Goal: Task Accomplishment & Management: Use online tool/utility

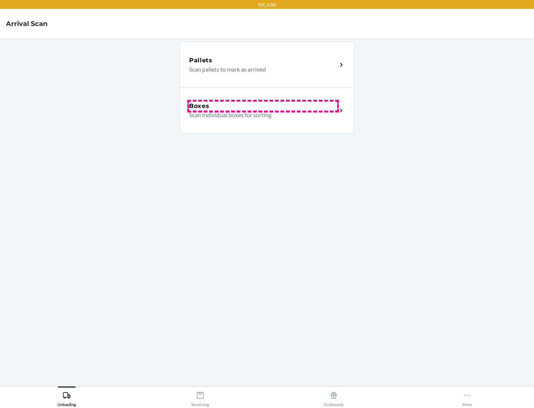
click at [263, 106] on div "Boxes" at bounding box center [263, 106] width 148 height 9
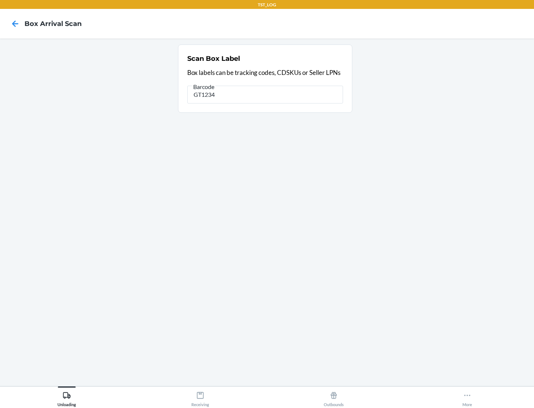
type input "GT1234"
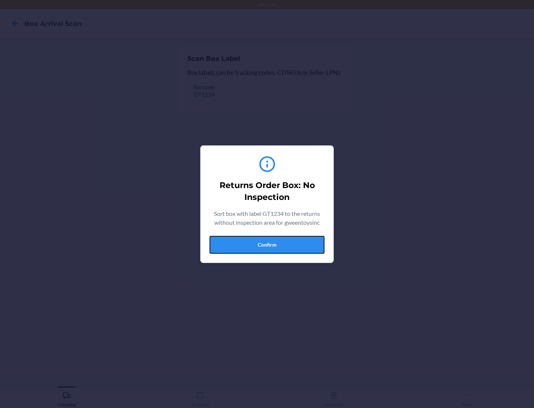
click at [267, 244] on button "Confirm" at bounding box center [266, 245] width 115 height 18
